Goal: Find contact information: Find contact information

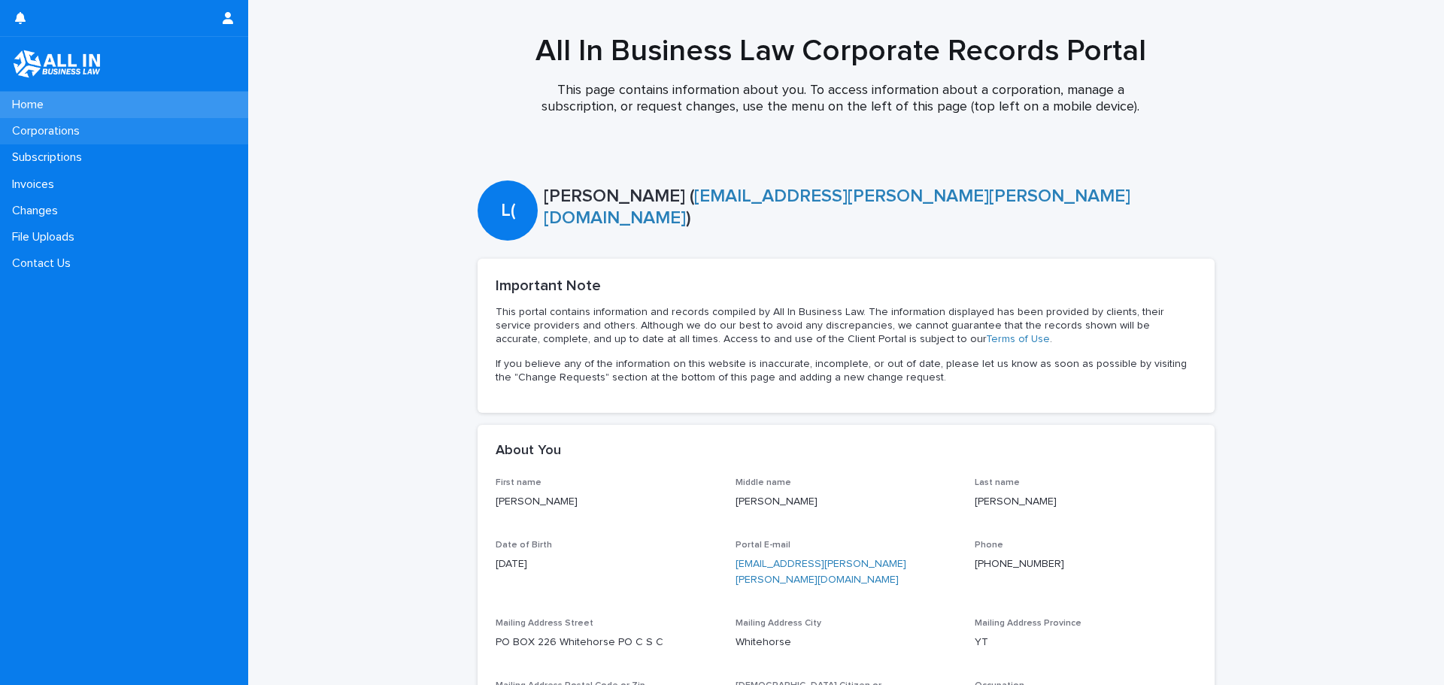
click at [79, 126] on p "Corporations" at bounding box center [49, 131] width 86 height 14
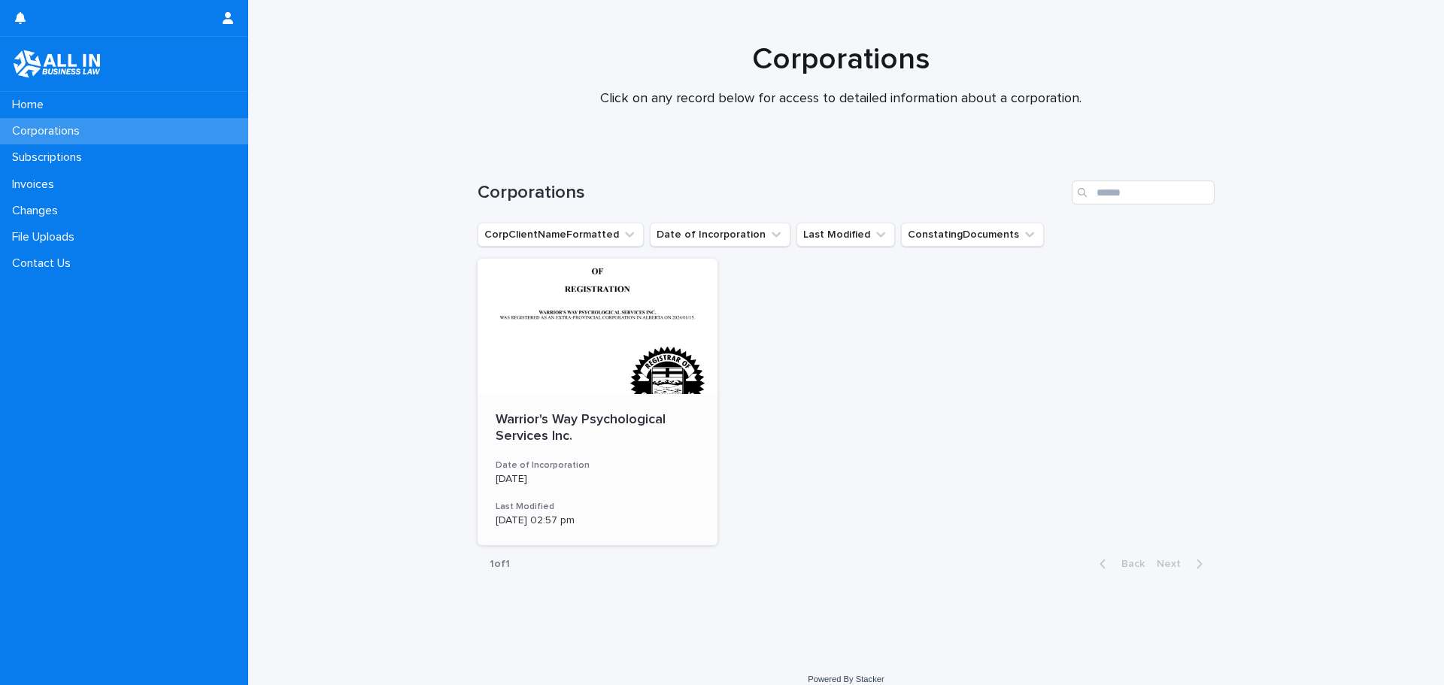
click at [565, 356] on div at bounding box center [598, 326] width 240 height 135
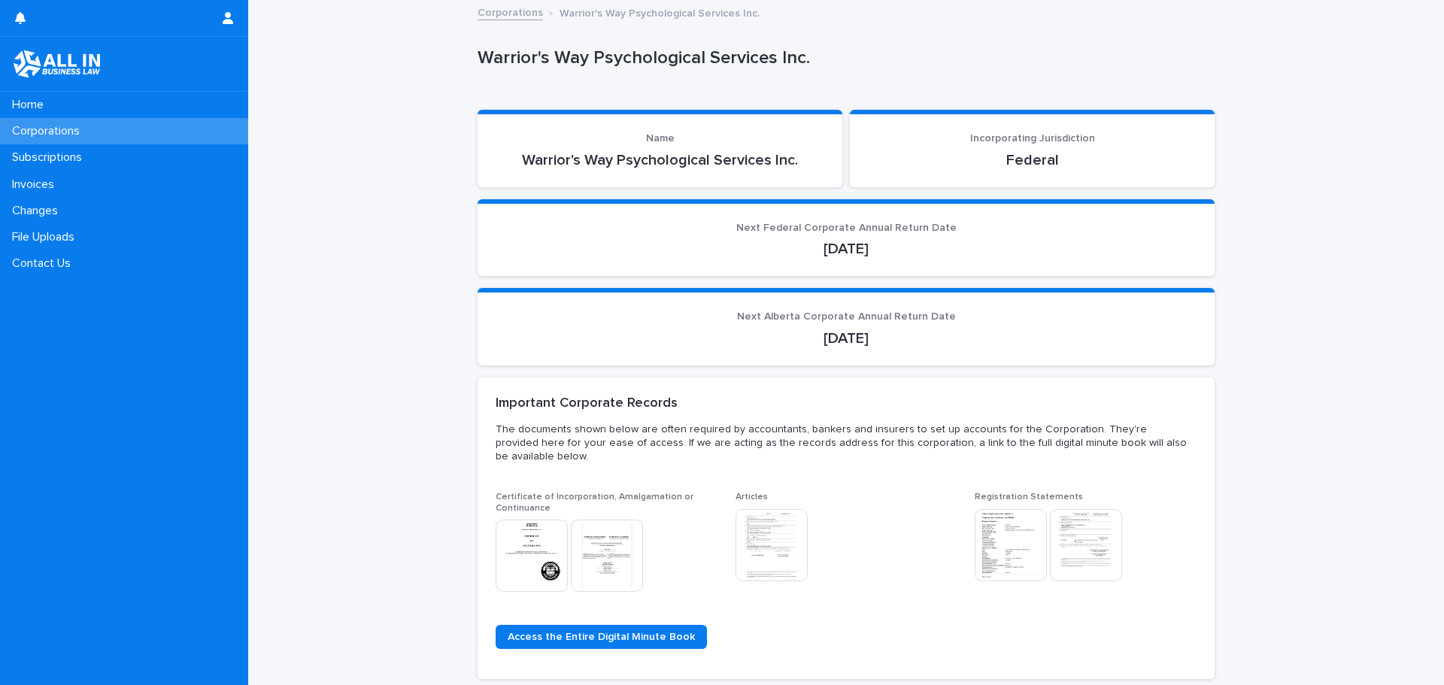
click at [611, 547] on img at bounding box center [607, 556] width 72 height 72
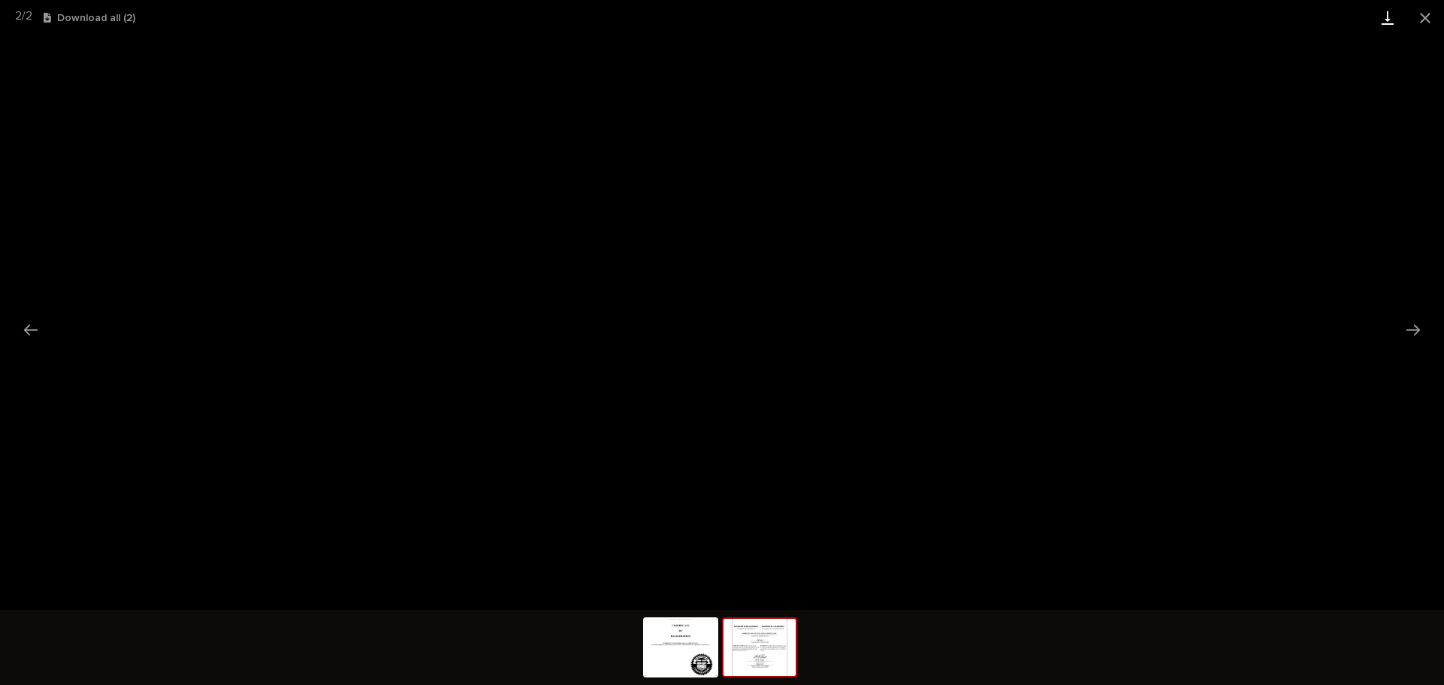
drag, startPoint x: 1416, startPoint y: 17, endPoint x: 1394, endPoint y: 26, distance: 23.3
click at [1415, 17] on button "Close gallery" at bounding box center [1425, 17] width 38 height 35
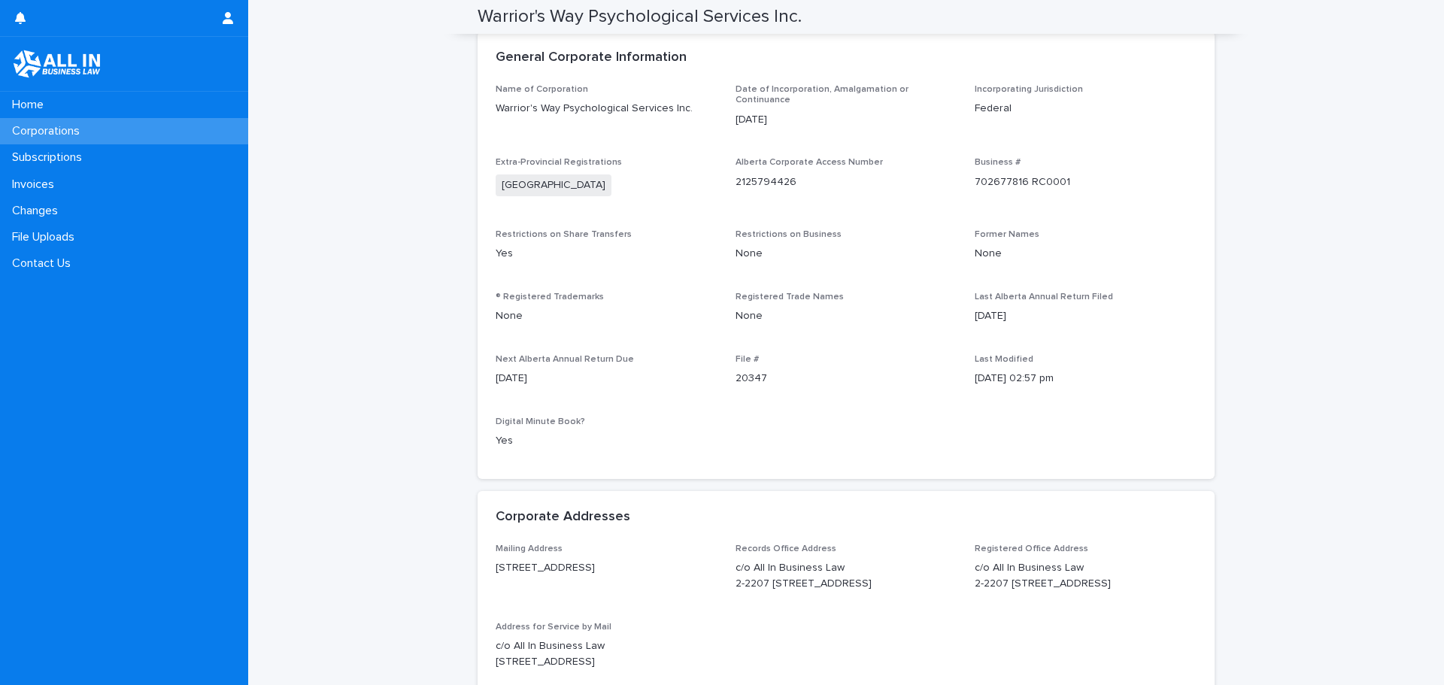
scroll to position [827, 0]
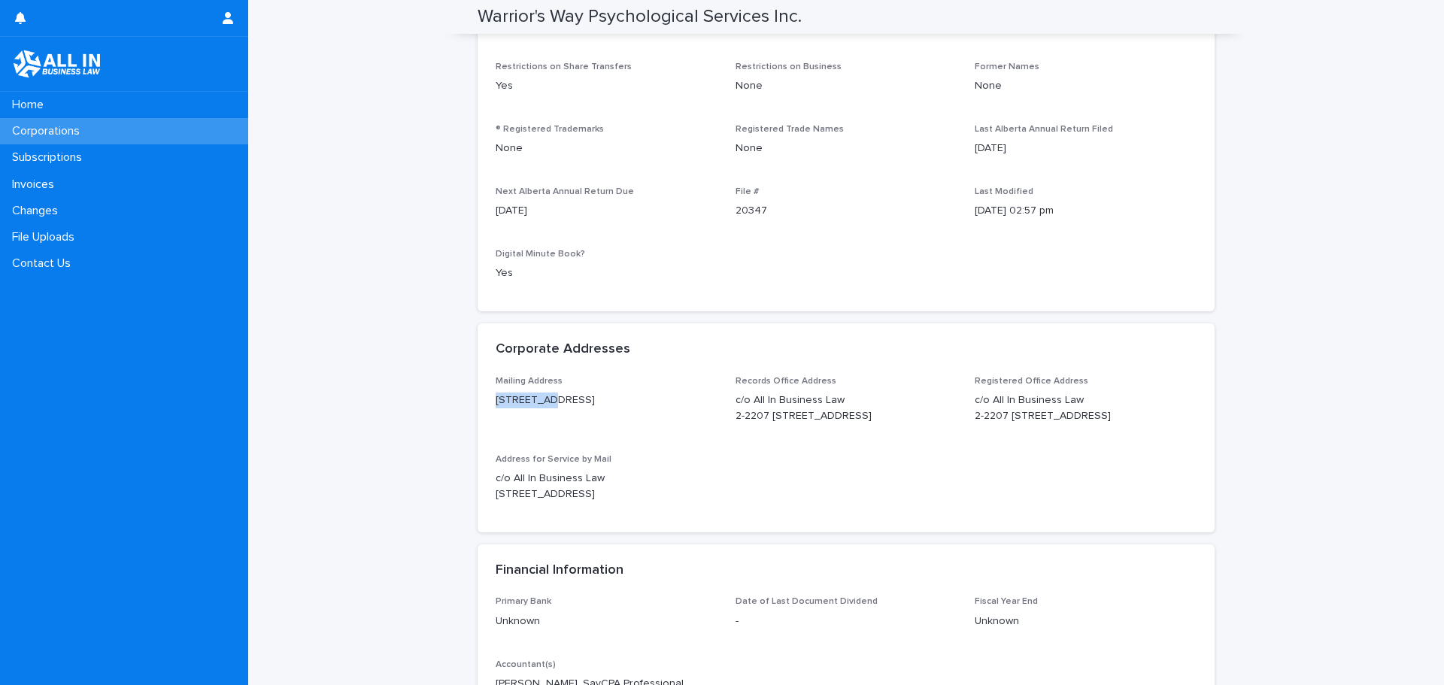
drag, startPoint x: 489, startPoint y: 372, endPoint x: 550, endPoint y: 375, distance: 61.7
click at [550, 376] on div "Mailing Address [STREET_ADDRESS] Records Office Address c/o All In Business Law…" at bounding box center [846, 454] width 737 height 156
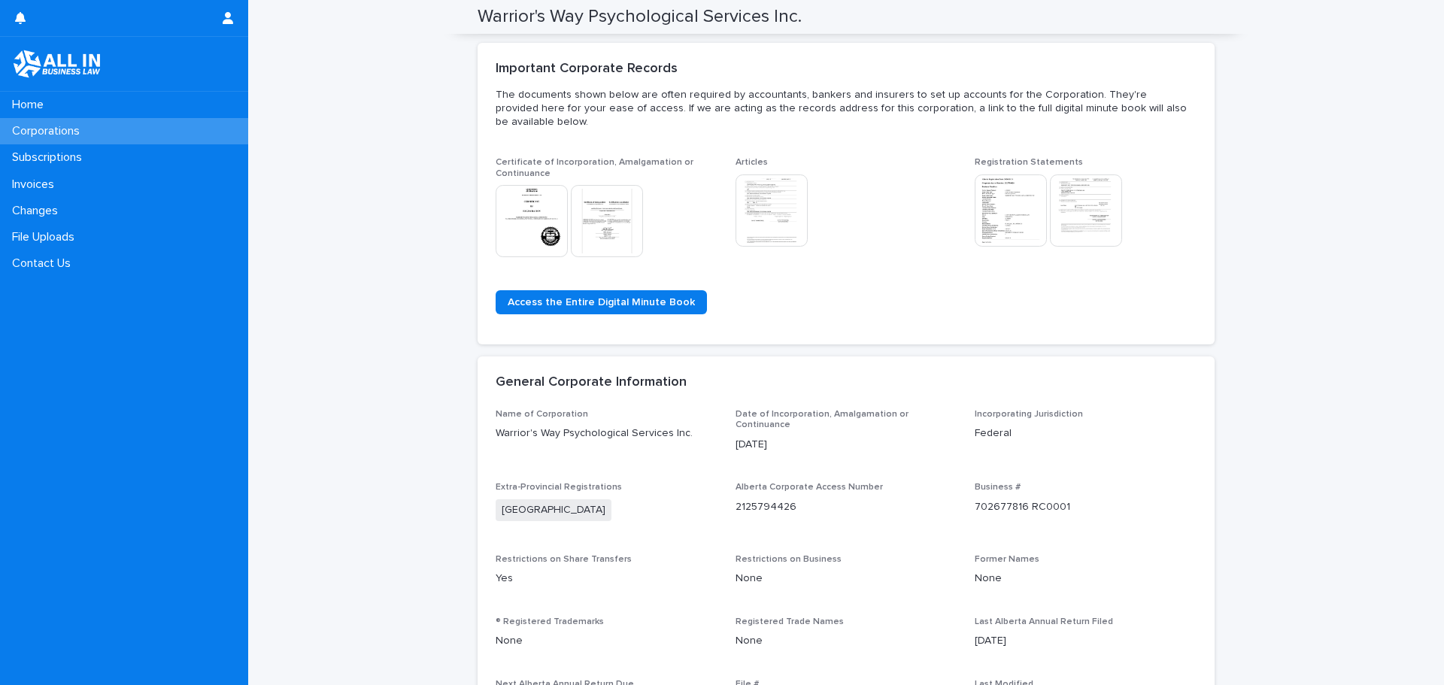
scroll to position [226, 0]
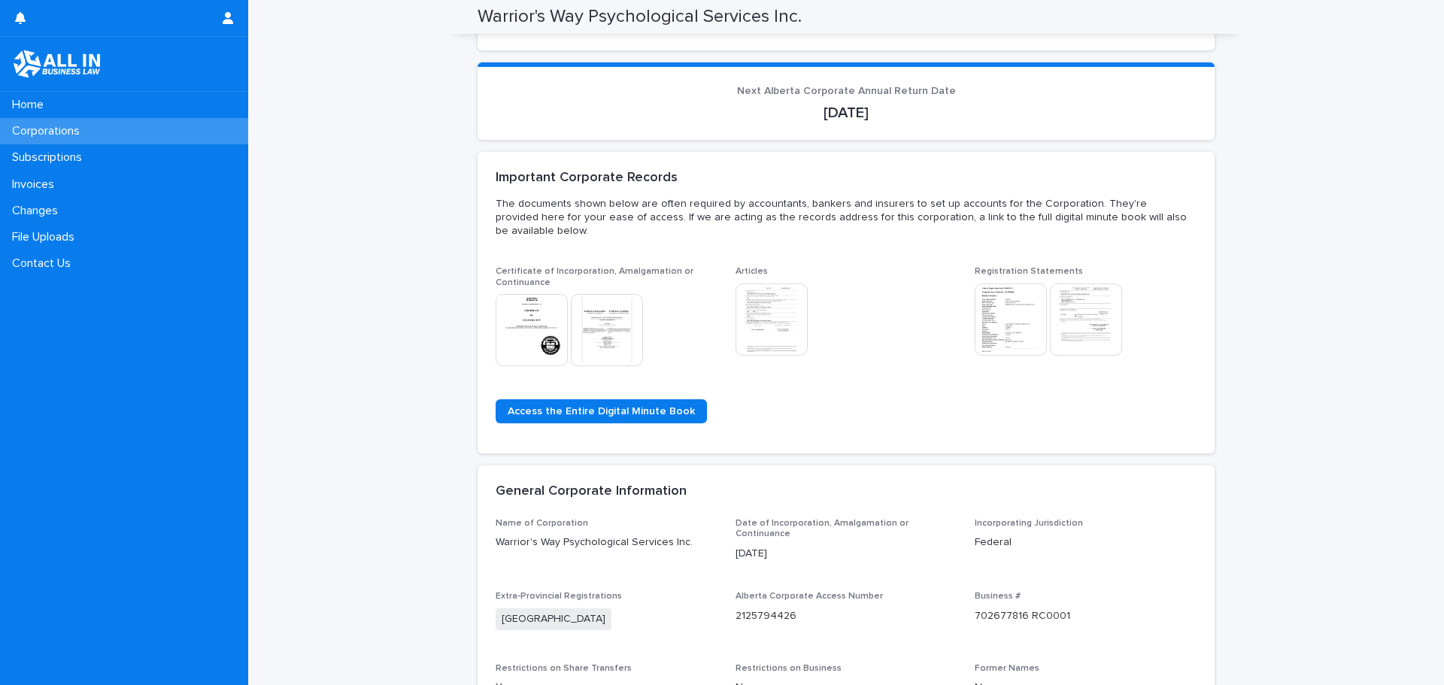
click at [1007, 301] on img at bounding box center [1011, 320] width 72 height 72
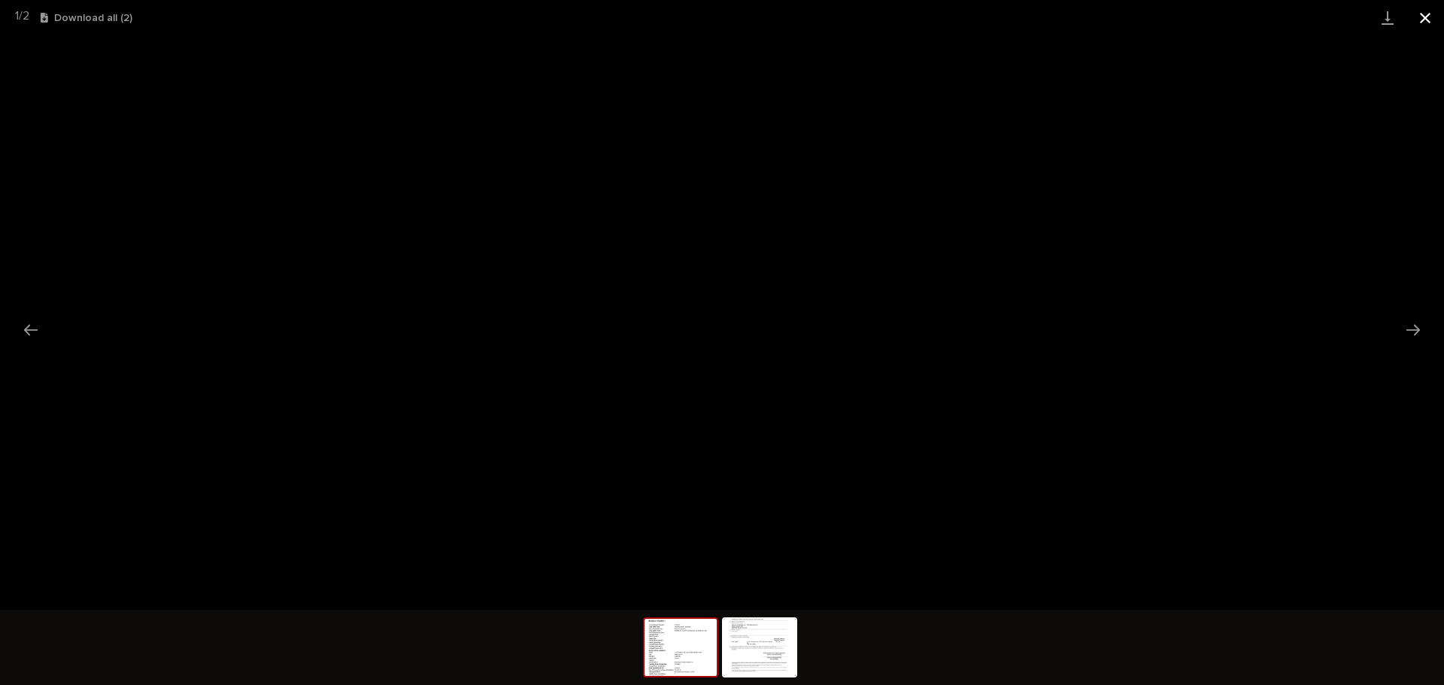
click at [1433, 19] on button "Close gallery" at bounding box center [1425, 17] width 38 height 35
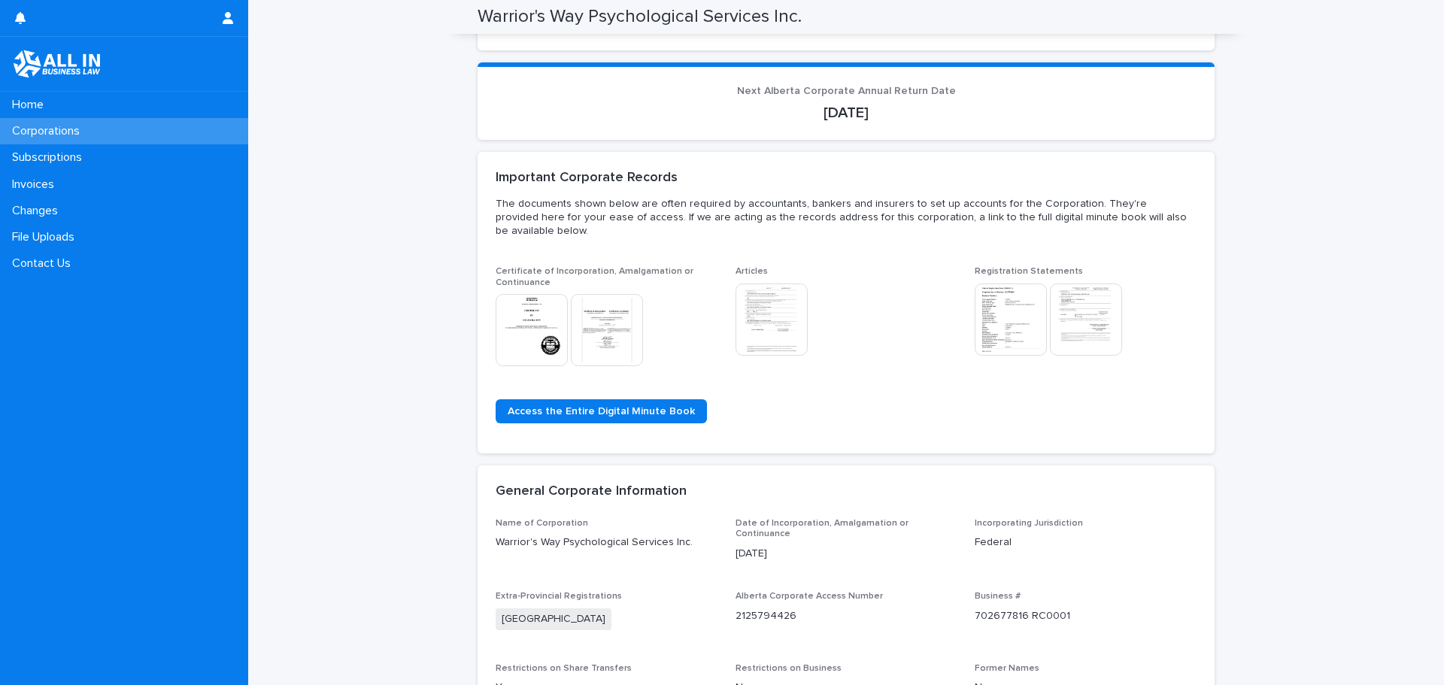
click at [769, 302] on img at bounding box center [771, 320] width 72 height 72
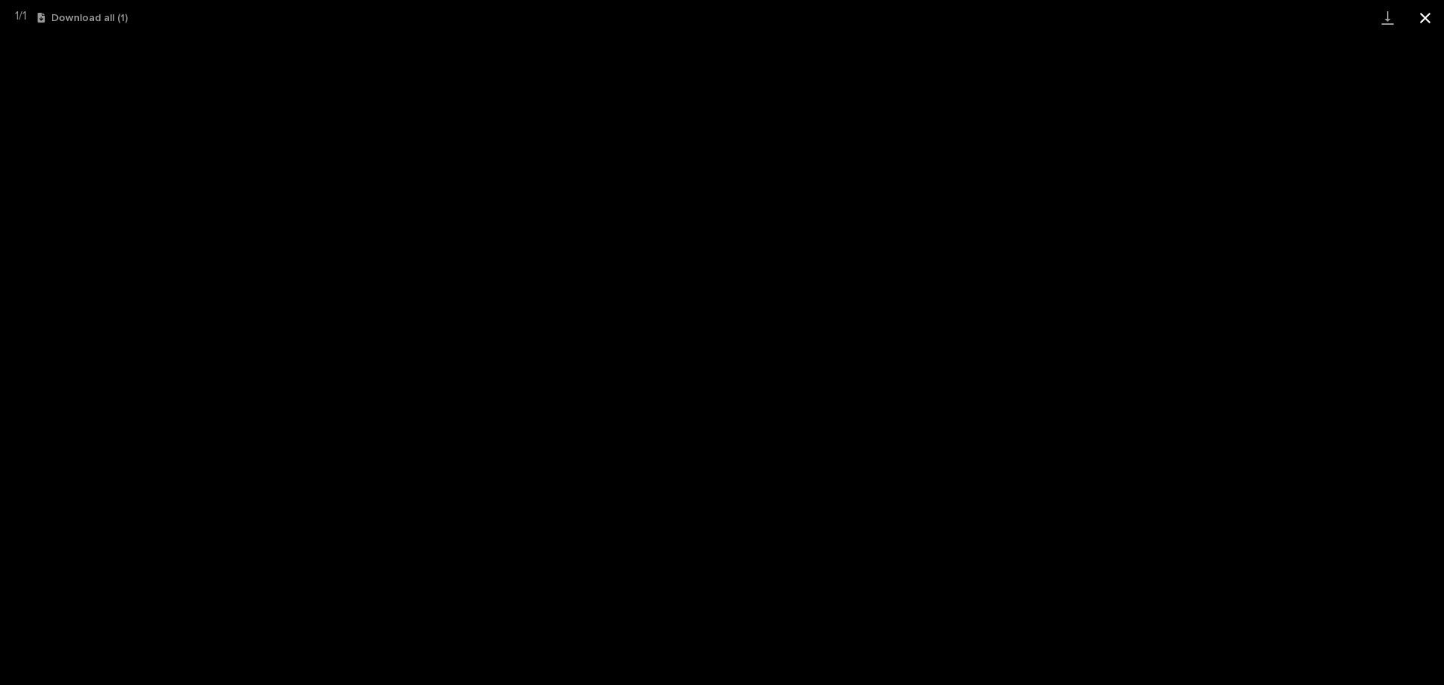
click at [1428, 16] on button "Close gallery" at bounding box center [1425, 17] width 38 height 35
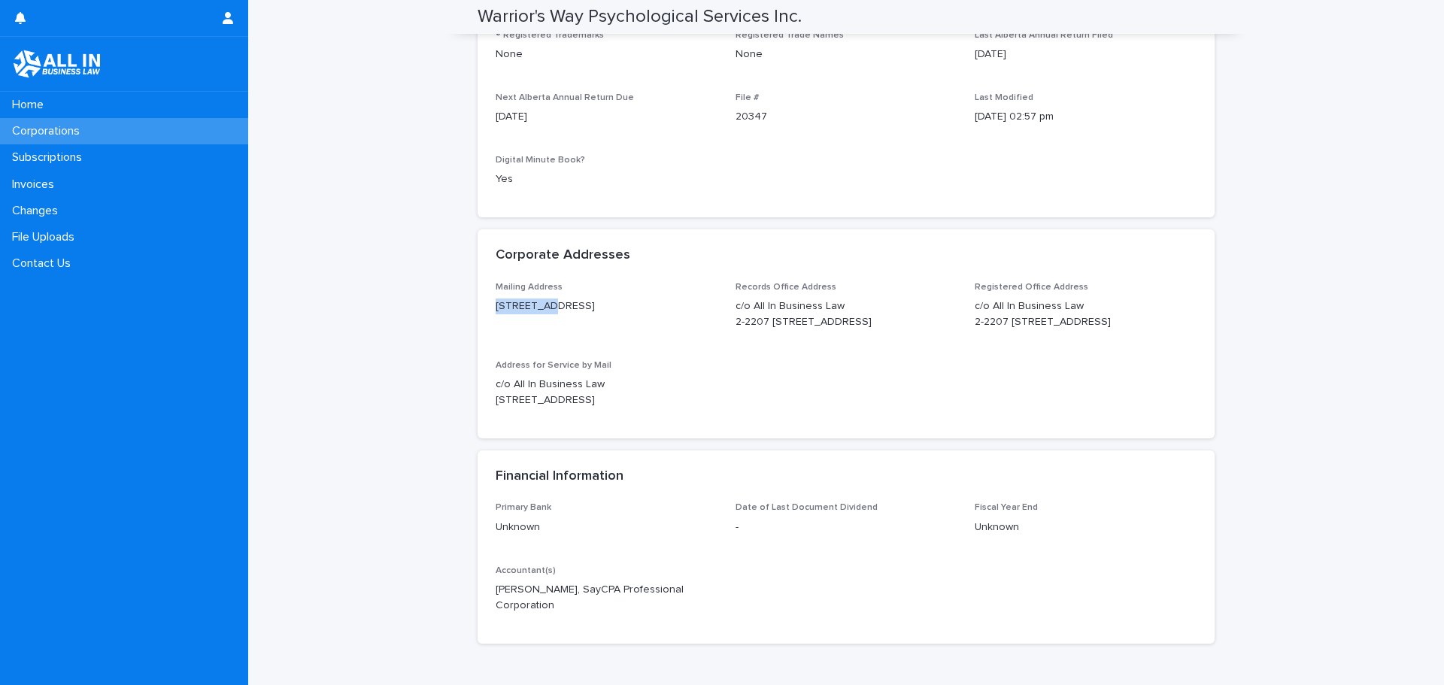
scroll to position [827, 0]
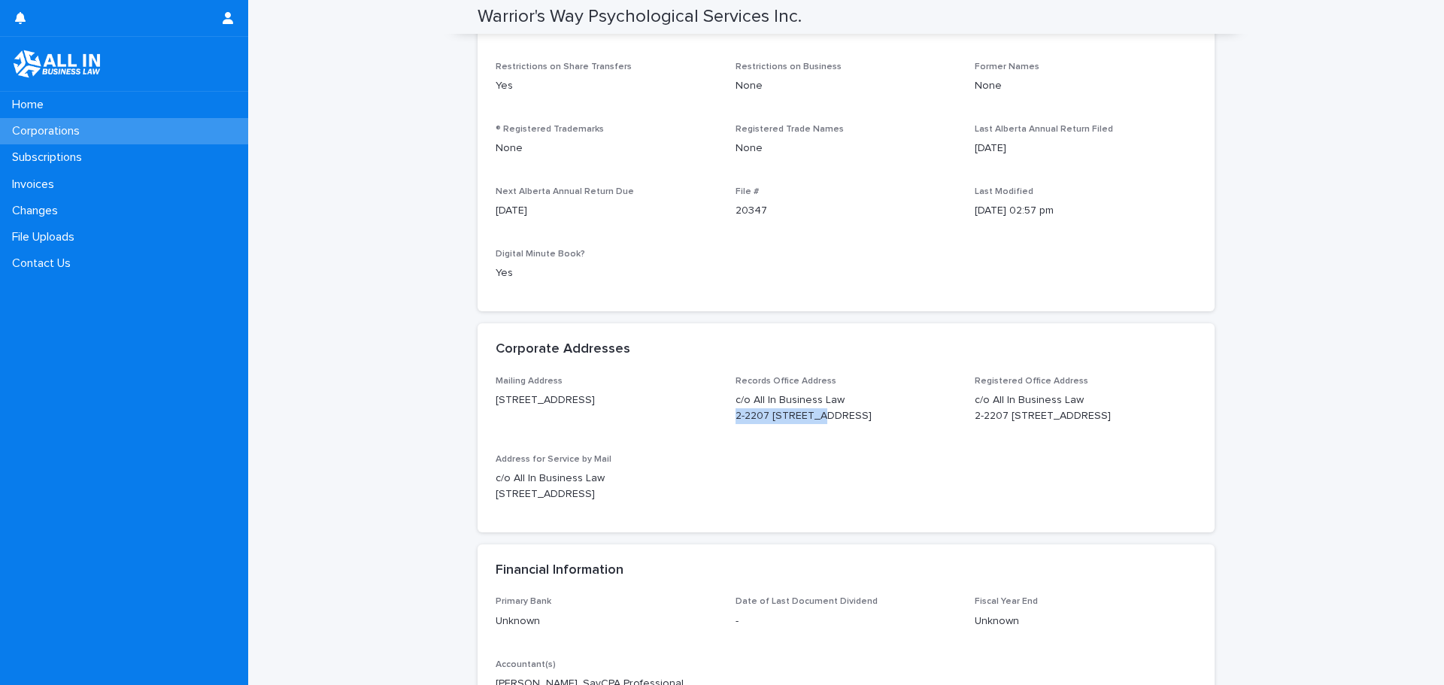
drag, startPoint x: 726, startPoint y: 387, endPoint x: 901, endPoint y: 399, distance: 175.6
click at [852, 390] on div "Mailing Address [STREET_ADDRESS] Records Office Address c/o All In Business Law…" at bounding box center [846, 445] width 701 height 138
copy p "2-2207 [GEOGRAPHIC_DATA]"
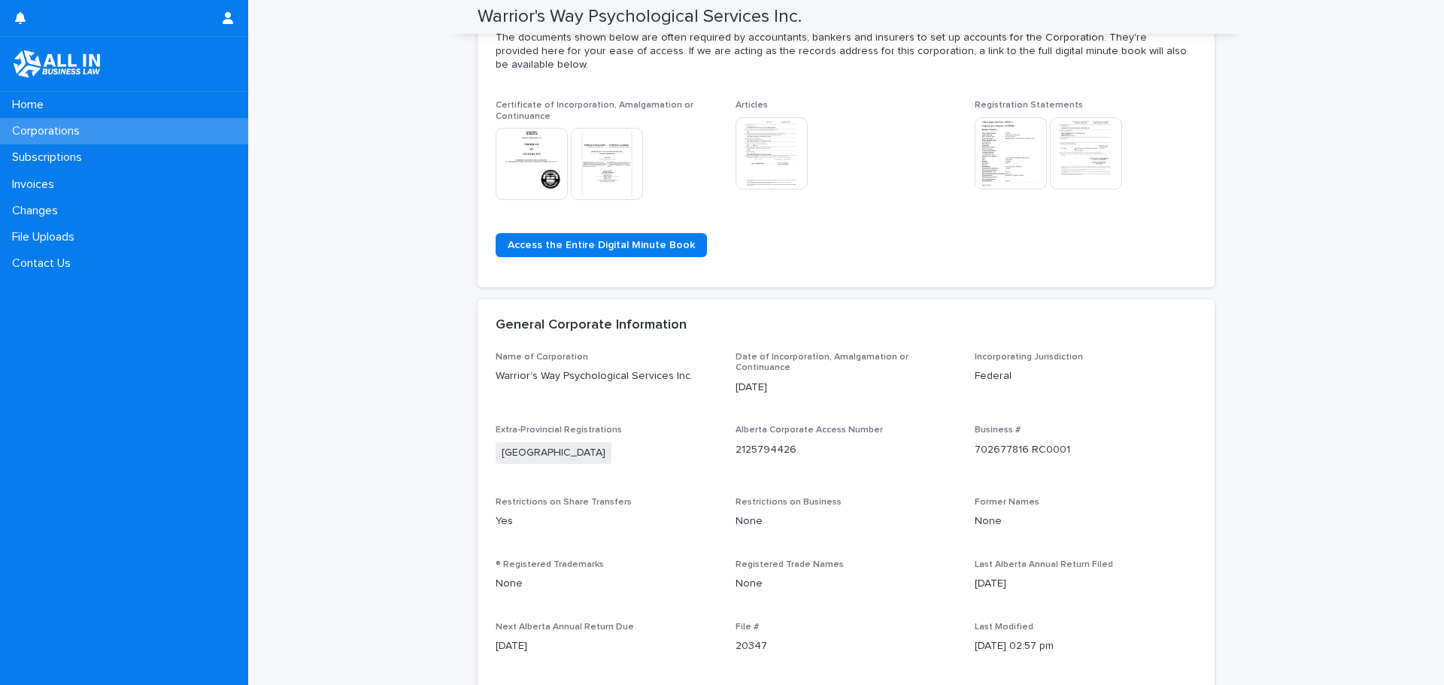
scroll to position [226, 0]
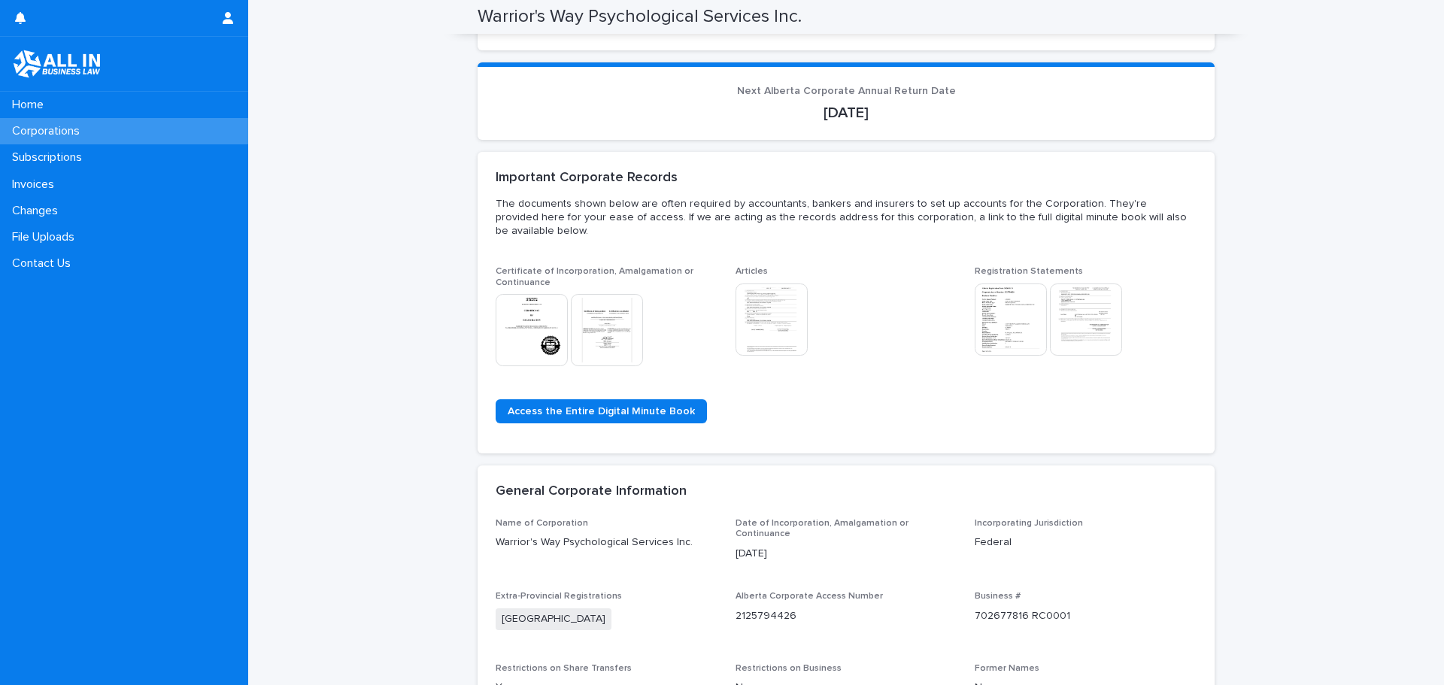
click at [613, 326] on img at bounding box center [607, 330] width 72 height 72
